Goal: Task Accomplishment & Management: Manage account settings

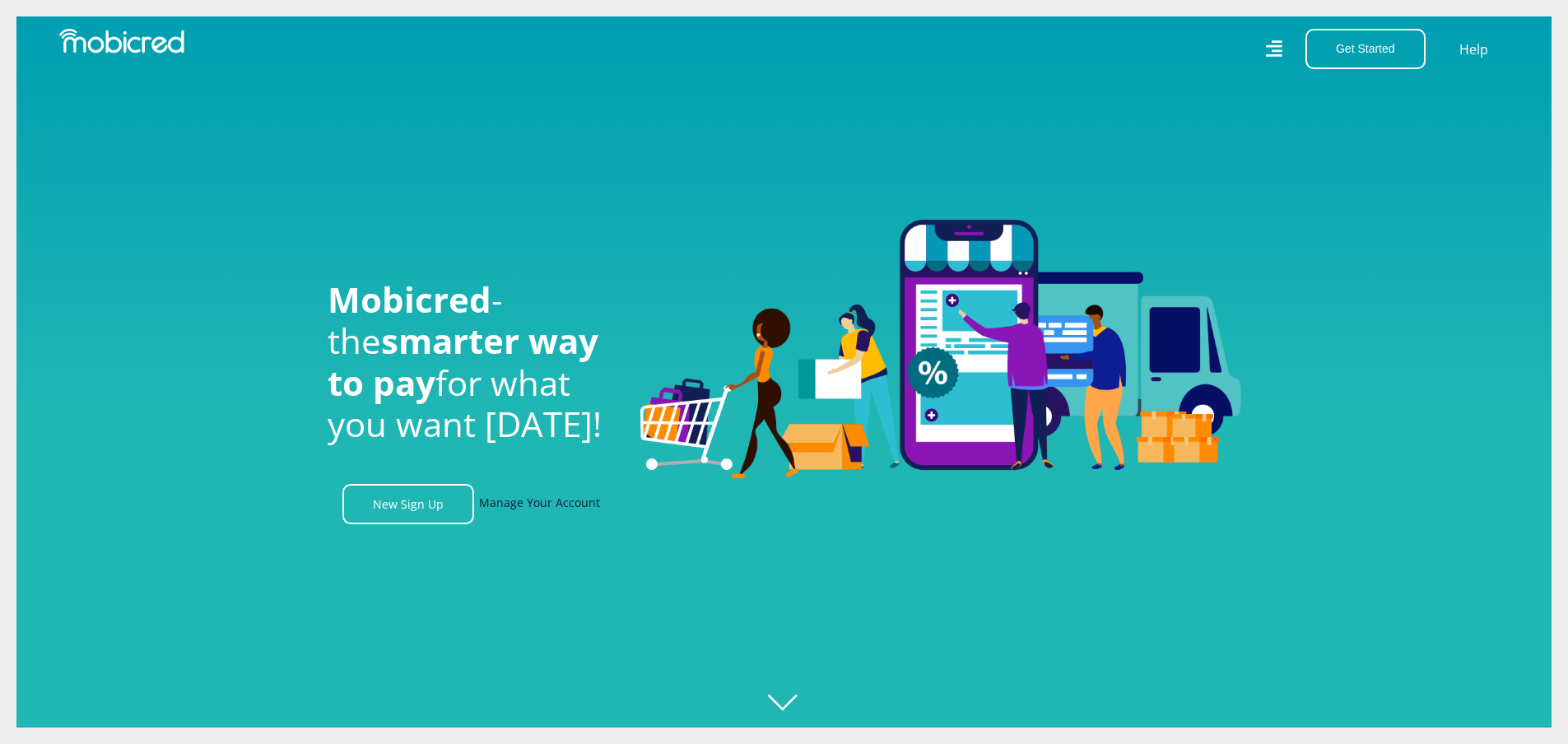
click at [513, 515] on link "Manage Your Account" at bounding box center [539, 504] width 121 height 40
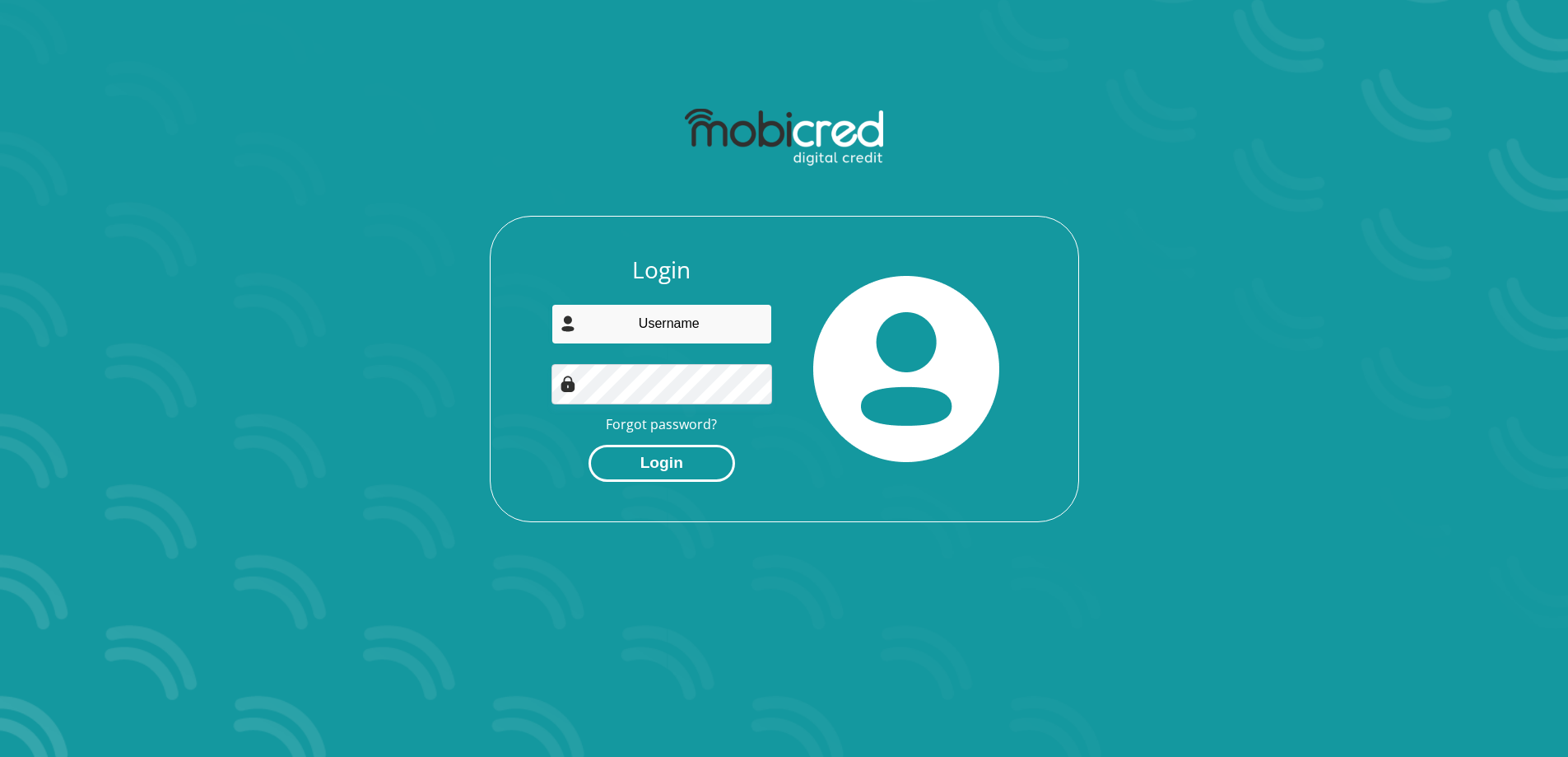
type input "renaldiassur@gmail.com"
click at [662, 461] on button "Login" at bounding box center [662, 463] width 147 height 37
